Goal: Communication & Community: Answer question/provide support

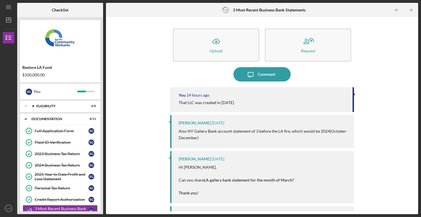
click at [45, 211] on div "3 Most Recent Business Bank Statements" at bounding box center [62, 211] width 54 height 9
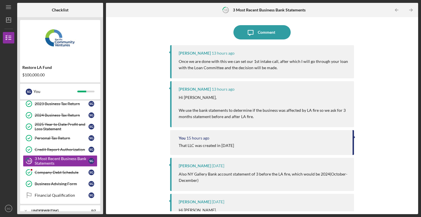
scroll to position [43, 0]
click at [249, 121] on div "[PERSON_NAME] 13 hours ago Hi [PERSON_NAME], We use the bank statements to dete…" at bounding box center [262, 104] width 184 height 46
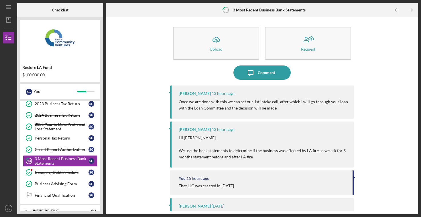
scroll to position [0, 0]
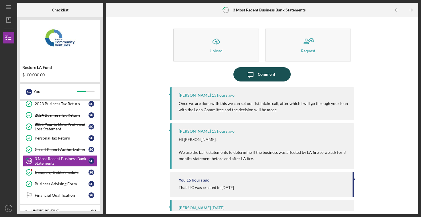
click at [259, 78] on div "Comment" at bounding box center [266, 74] width 17 height 14
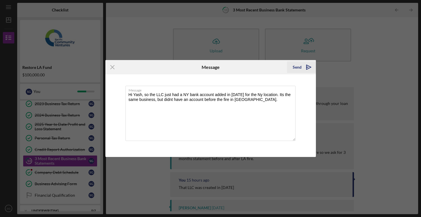
type textarea "Hi Yash, so the LLC just had a NY bank account added in [DATE] for the Ny locat…"
click at [297, 66] on div "Send" at bounding box center [297, 67] width 9 height 11
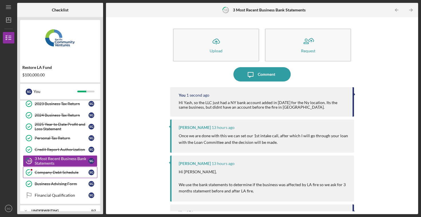
click at [70, 175] on div "Company Debt Schedule" at bounding box center [62, 172] width 54 height 5
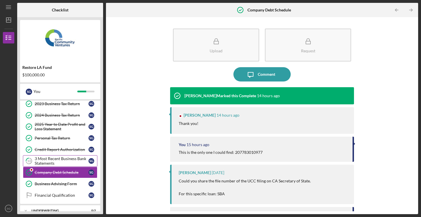
click at [59, 161] on div "3 Most Recent Business Bank Statements" at bounding box center [62, 161] width 54 height 9
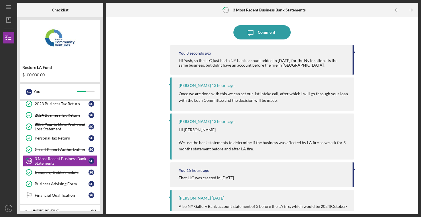
scroll to position [47, 0]
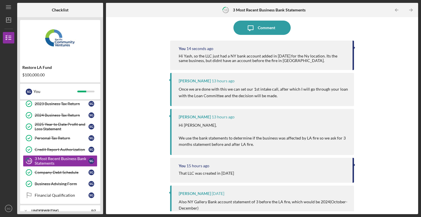
click at [223, 59] on div "Hi Yash, so the LLC just had a NY bank account added in [DATE] for the Ny locat…" at bounding box center [263, 58] width 168 height 9
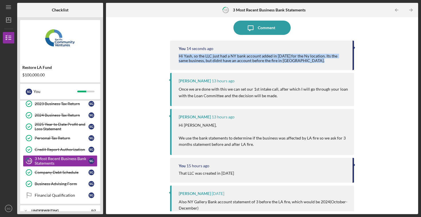
click at [223, 59] on div "Hi Yash, so the LLC just had a NY bank account added in [DATE] for the Ny locat…" at bounding box center [263, 58] width 168 height 9
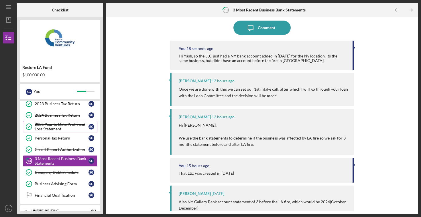
scroll to position [71, 0]
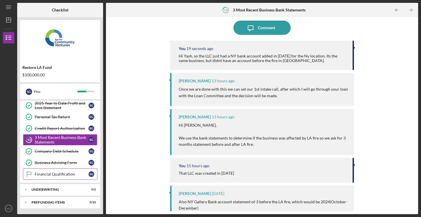
click at [54, 179] on link "Financial Qualification Financial Qualification S G" at bounding box center [60, 174] width 75 height 11
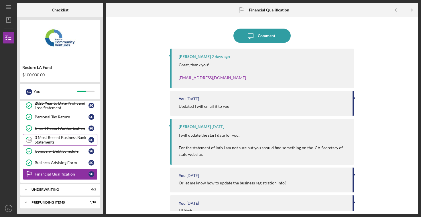
click at [60, 141] on div "3 Most Recent Business Bank Statements" at bounding box center [62, 140] width 54 height 9
